Goal: Find specific page/section: Find specific page/section

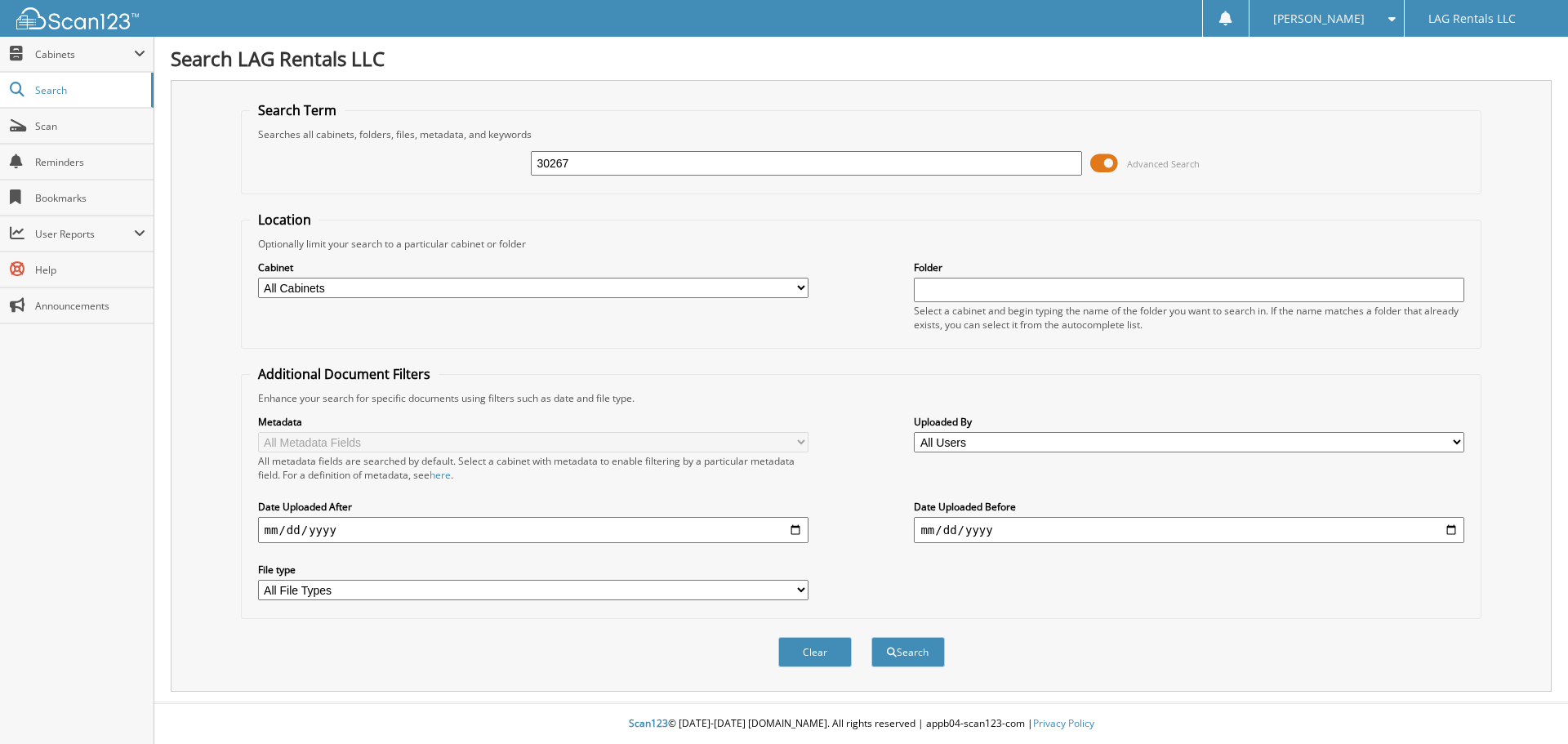
click at [1270, 95] on div "Search Term Searches all cabinets, folders, files, metadata, and keywords 30267…" at bounding box center [860, 386] width 1381 height 612
click at [744, 154] on input "30267" at bounding box center [807, 163] width 551 height 25
type input "3027067"
click at [872, 637] on button "Search" at bounding box center [908, 652] width 73 height 30
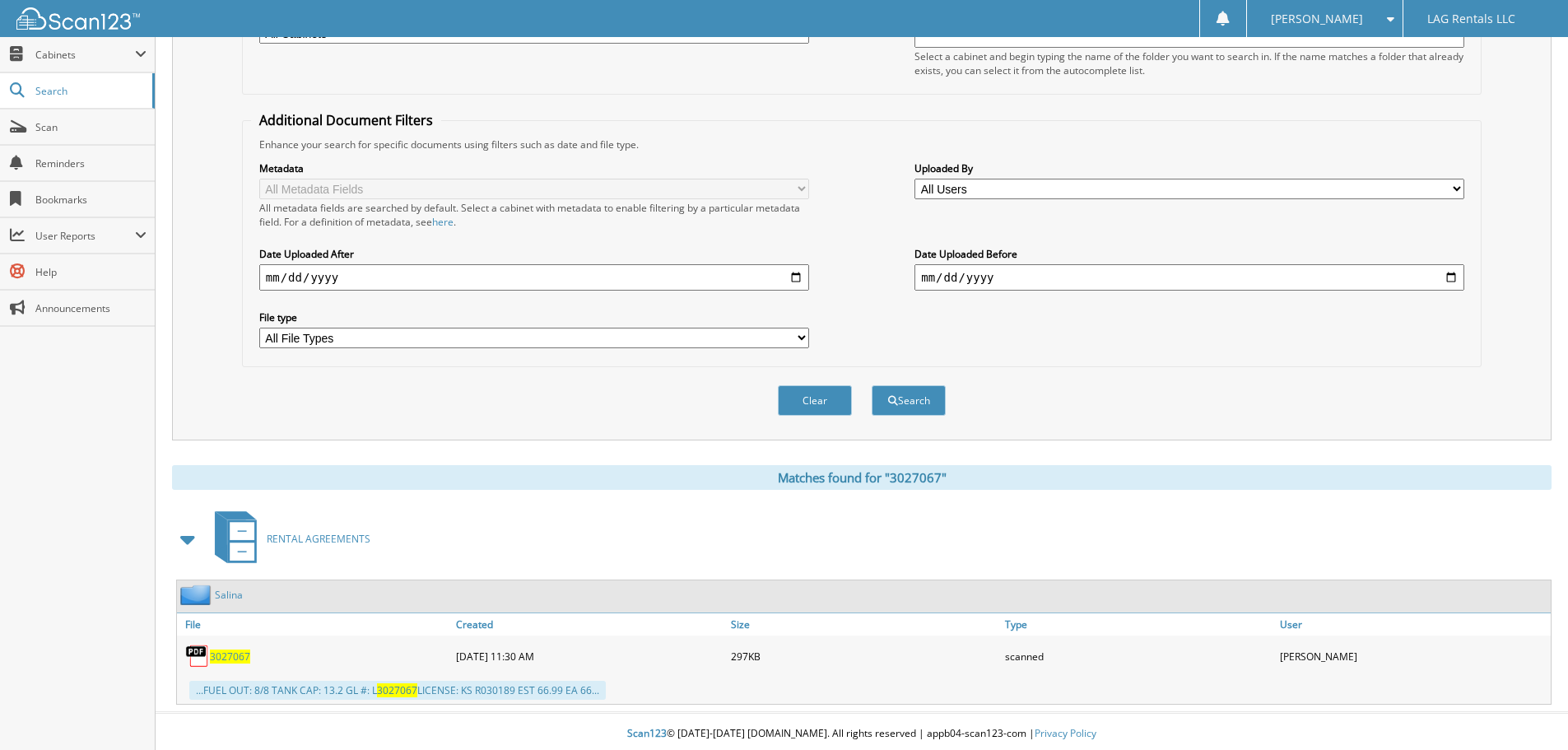
scroll to position [262, 0]
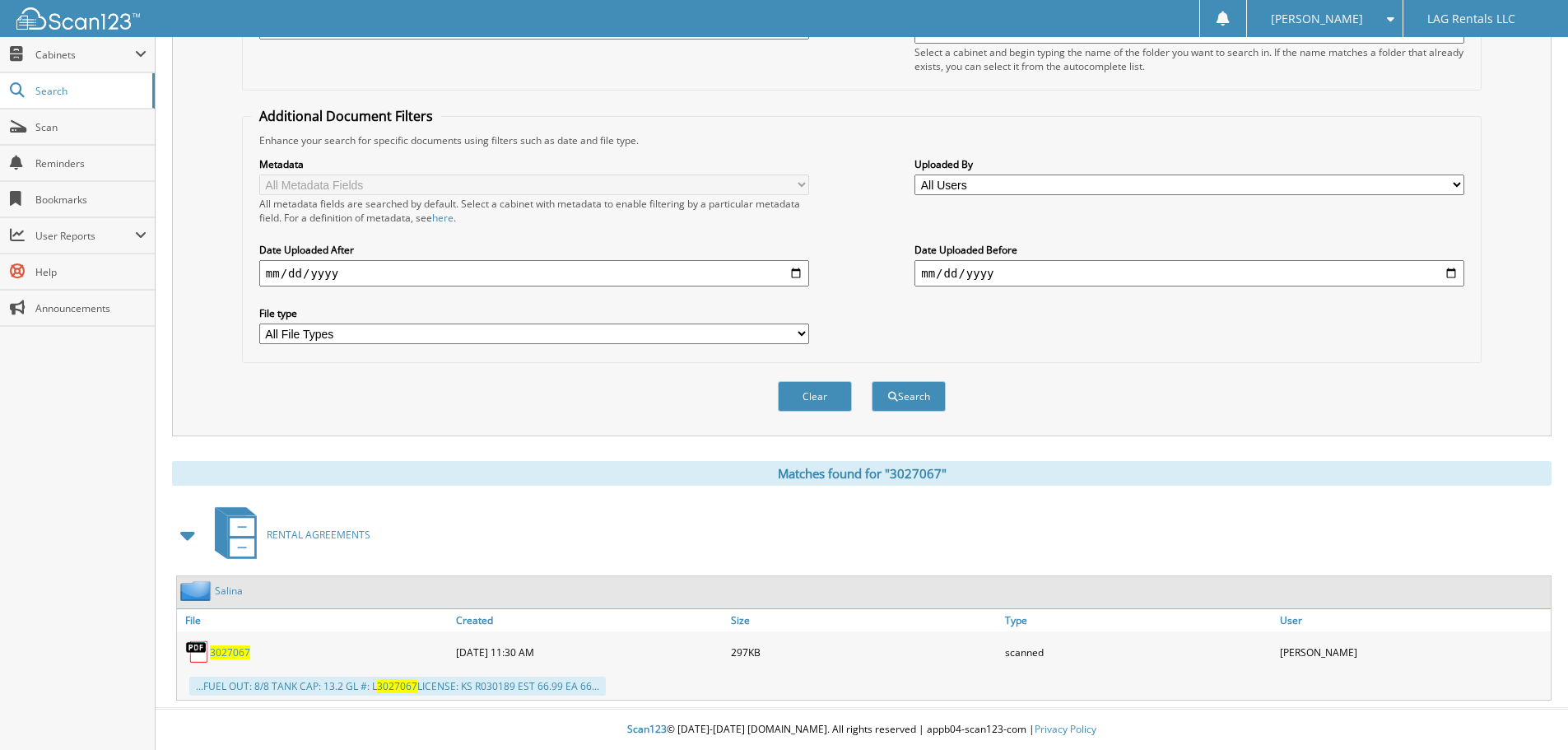
click at [224, 651] on span "3027067" at bounding box center [229, 653] width 40 height 14
click at [1187, 125] on fieldset "Additional Document Filters Enhance your search for specific documents using fi…" at bounding box center [862, 235] width 1240 height 256
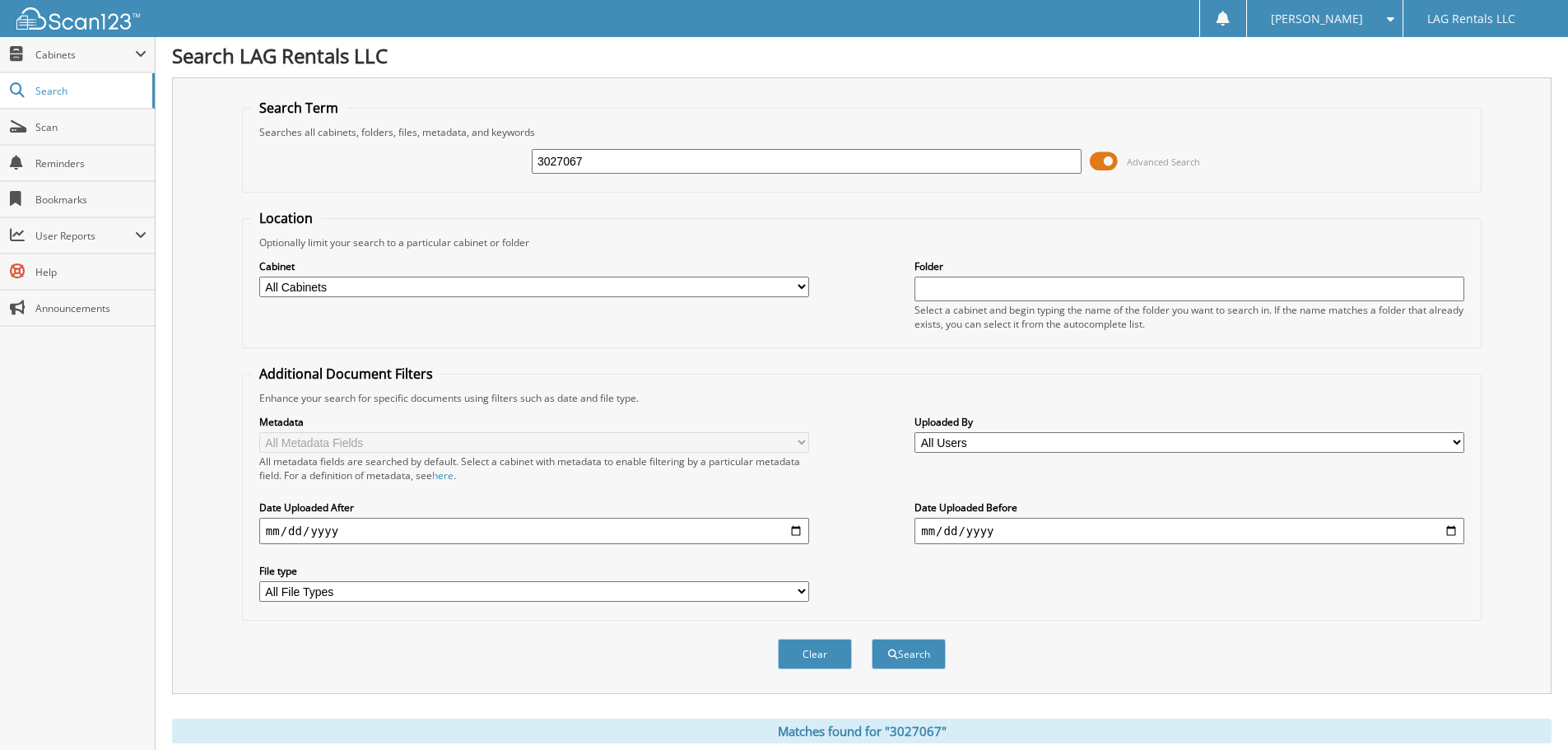
scroll to position [0, 0]
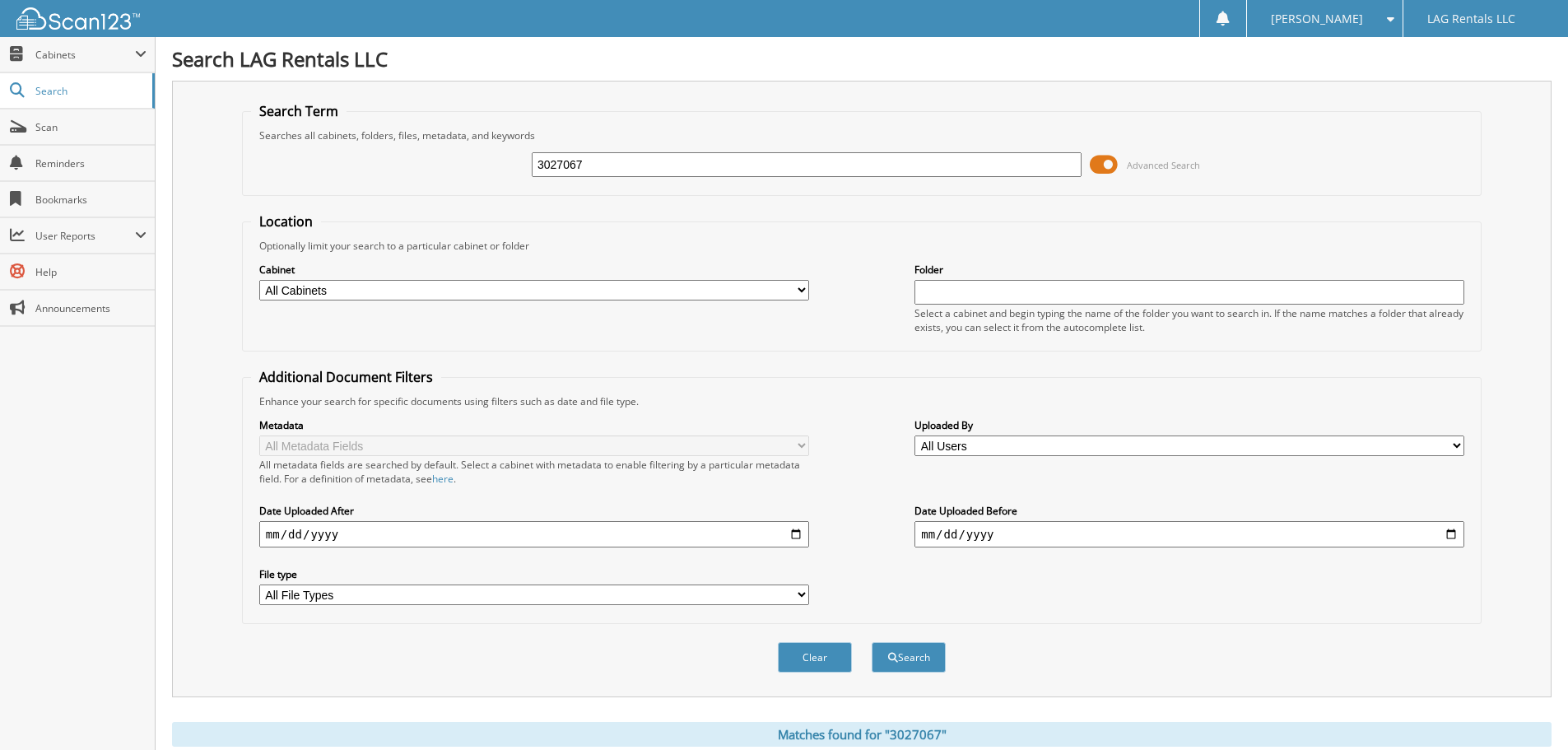
click at [642, 164] on input "3027067" at bounding box center [807, 165] width 550 height 25
type input "3027030"
click at [872, 642] on button "Search" at bounding box center [908, 657] width 74 height 30
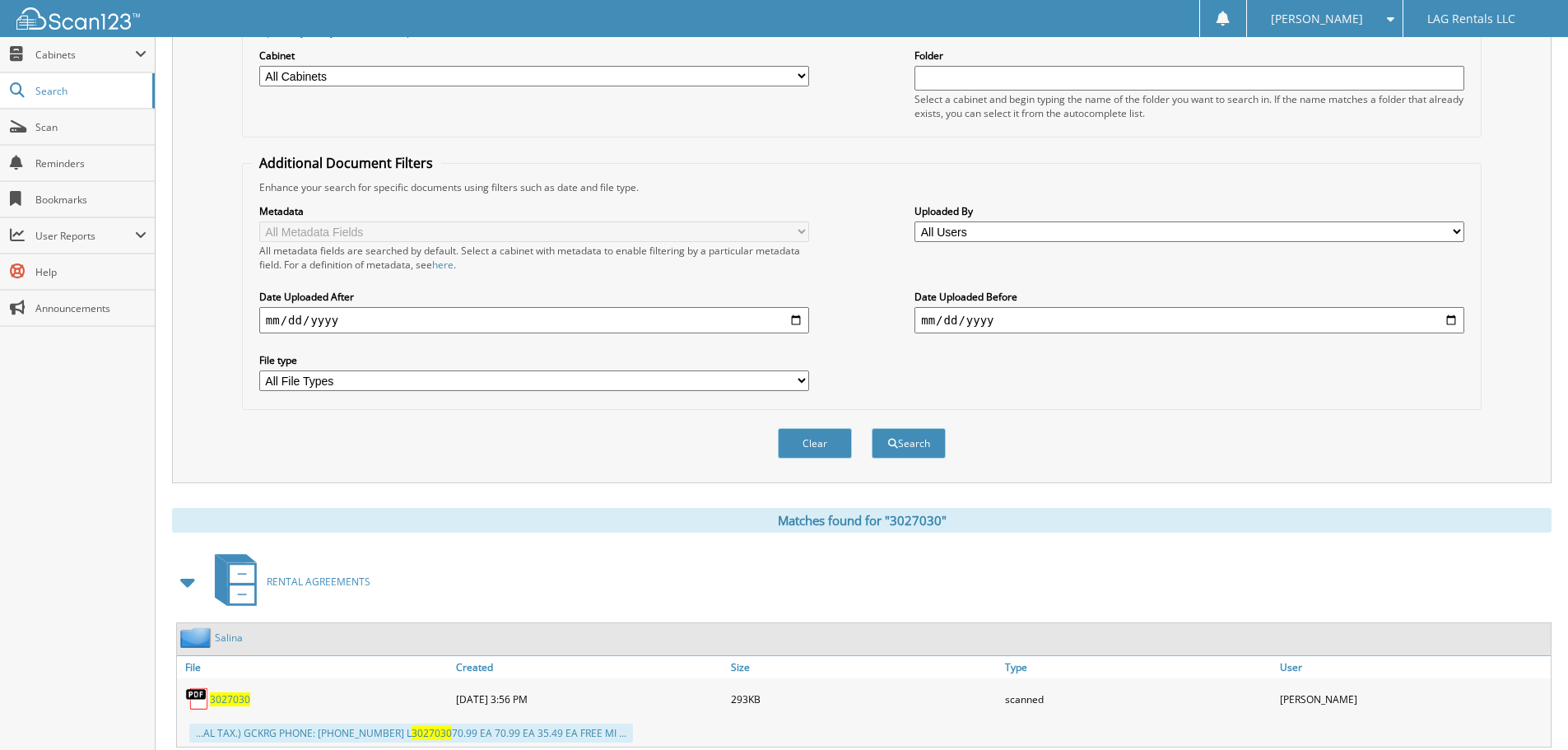
scroll to position [262, 0]
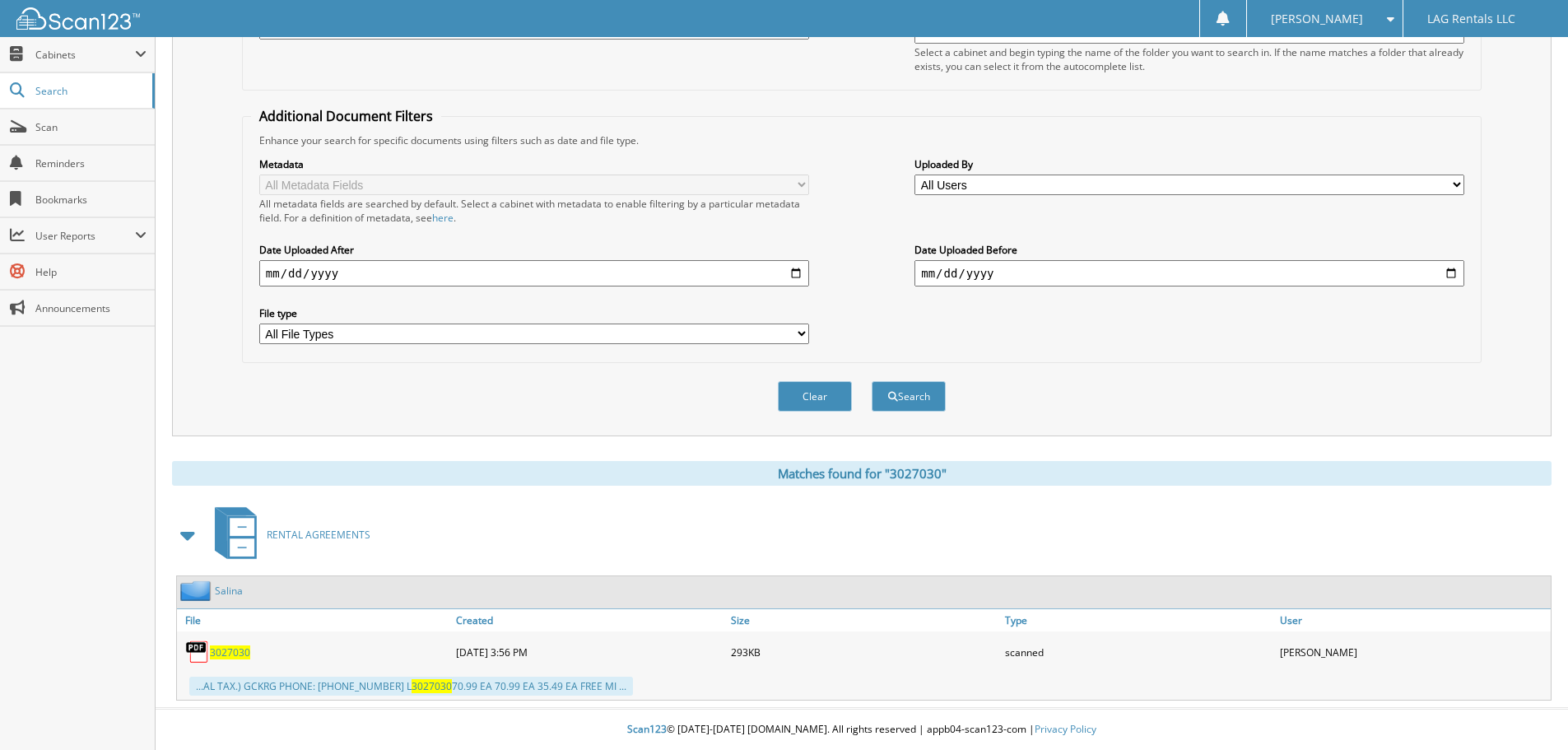
click at [237, 651] on span "3027030" at bounding box center [229, 653] width 40 height 14
